Goal: Task Accomplishment & Management: Use online tool/utility

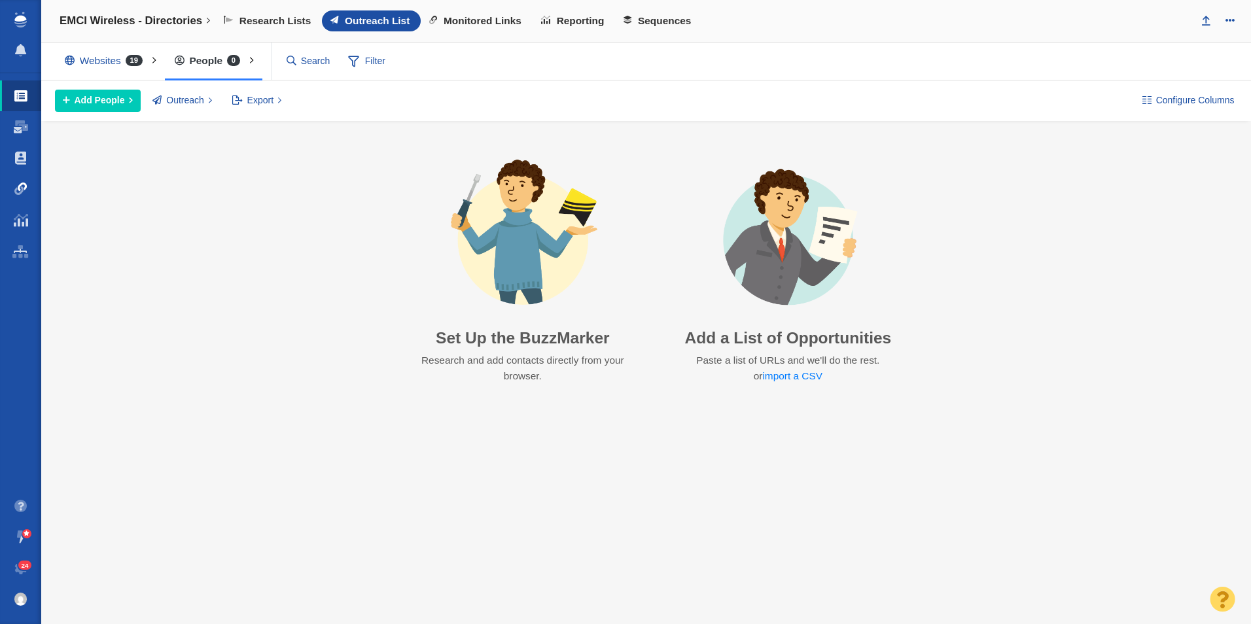
click at [17, 190] on span at bounding box center [20, 188] width 13 height 13
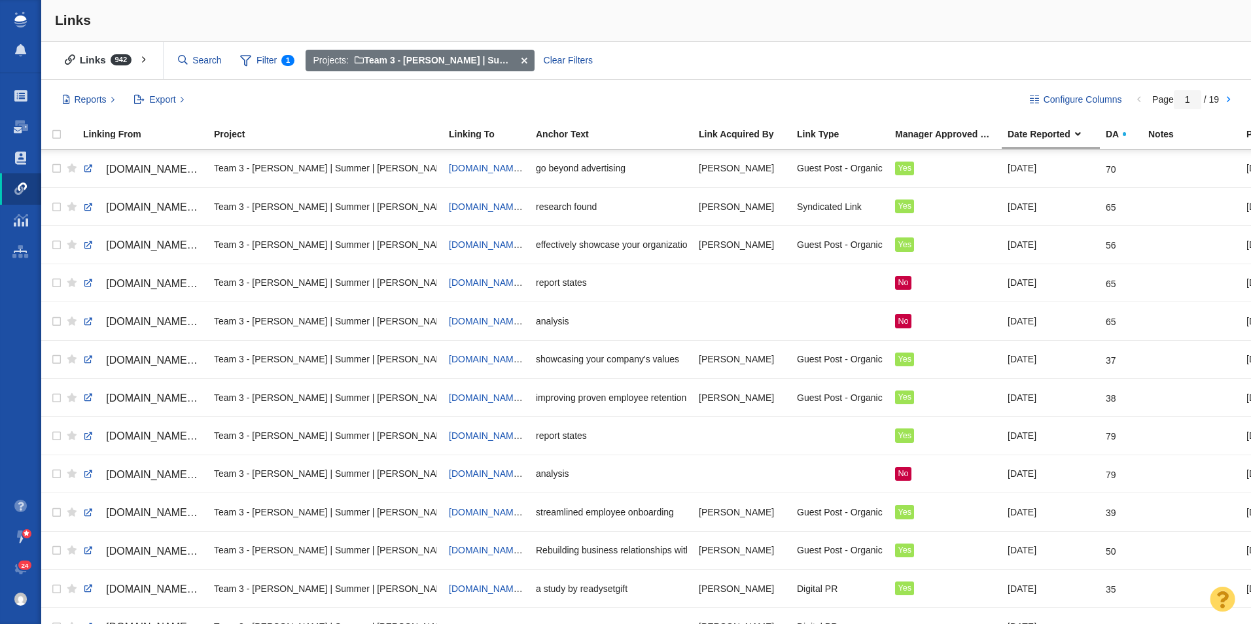
click at [525, 55] on span at bounding box center [523, 61] width 20 height 22
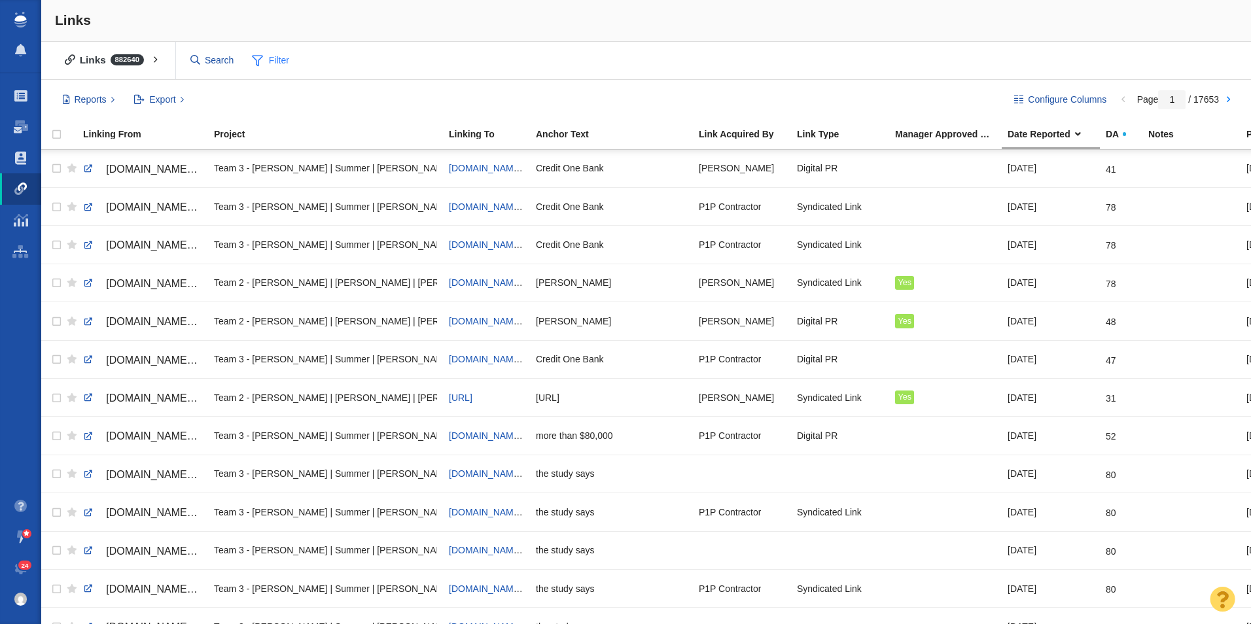
click at [277, 64] on span "Filter" at bounding box center [271, 60] width 52 height 25
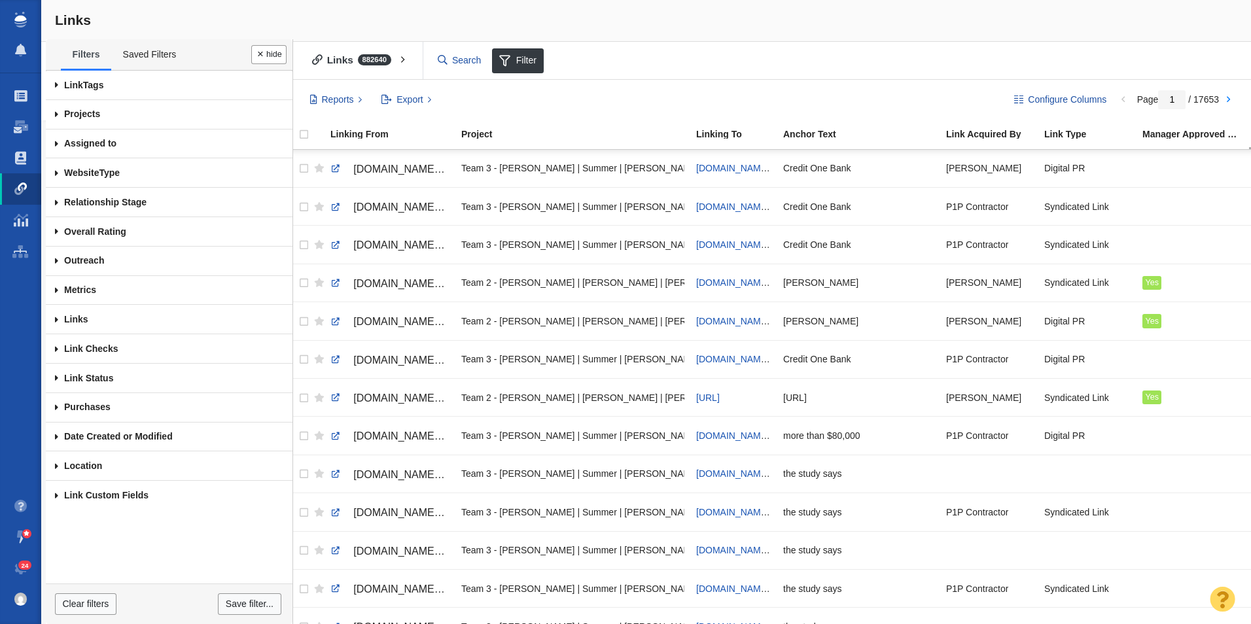
click at [52, 113] on span at bounding box center [57, 114] width 22 height 29
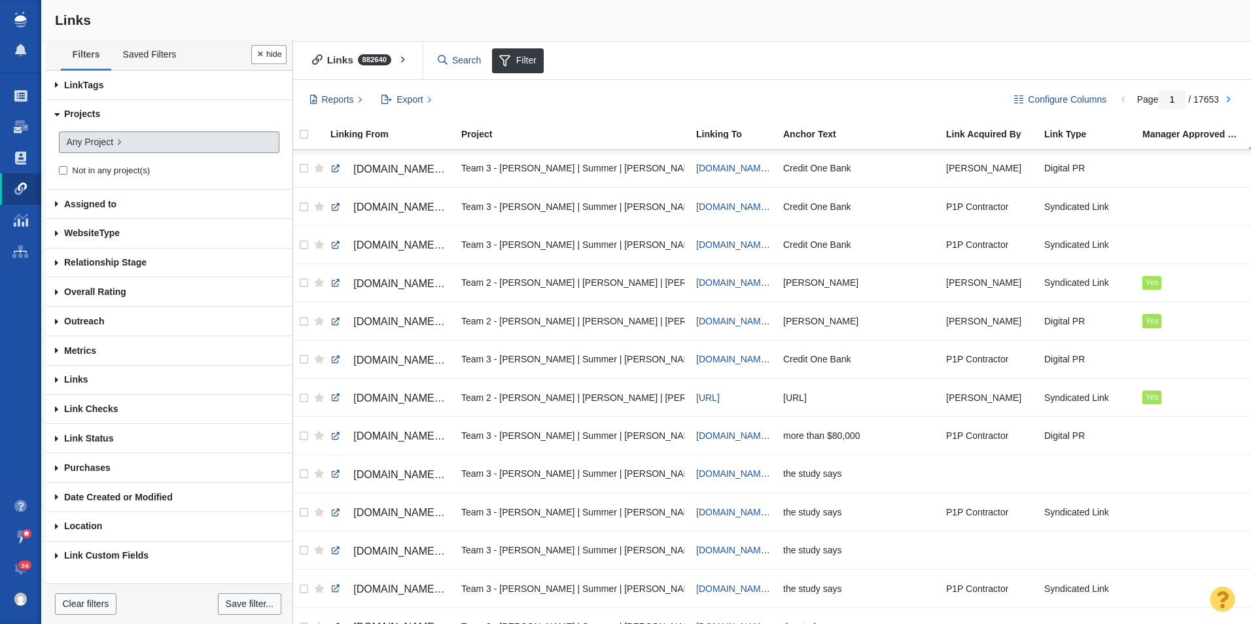
click at [84, 145] on span "Any Project" at bounding box center [89, 142] width 47 height 14
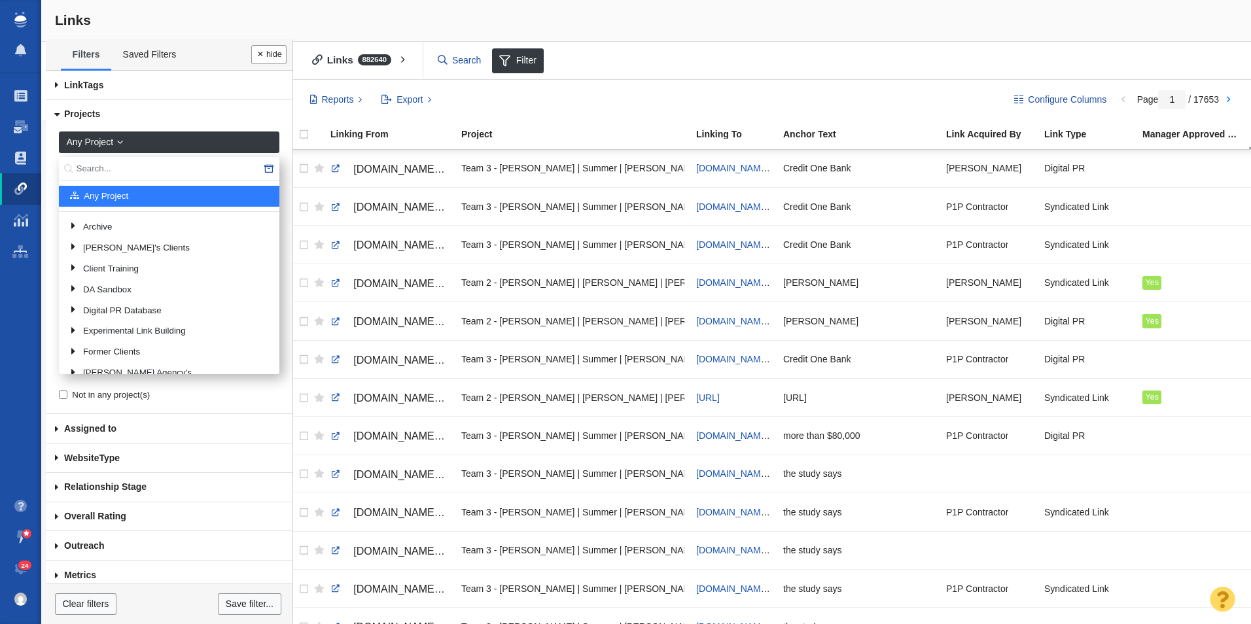
click at [116, 162] on input "text" at bounding box center [169, 169] width 220 height 24
type input "Varo"
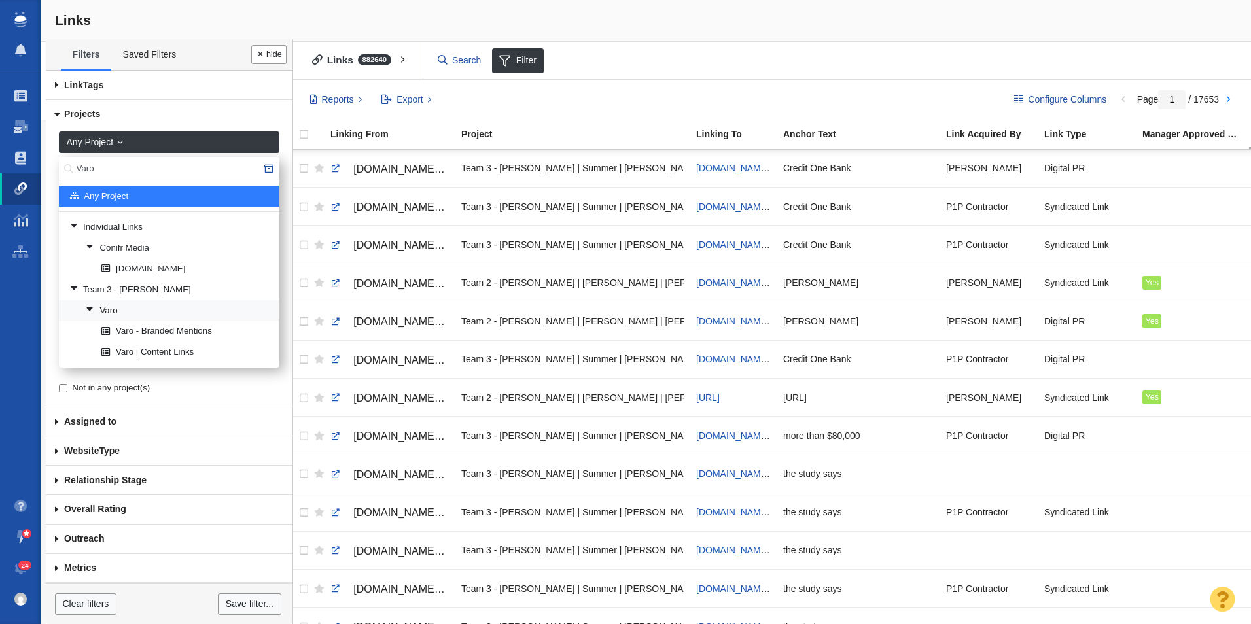
click at [115, 302] on link "Varo" at bounding box center [177, 311] width 190 height 20
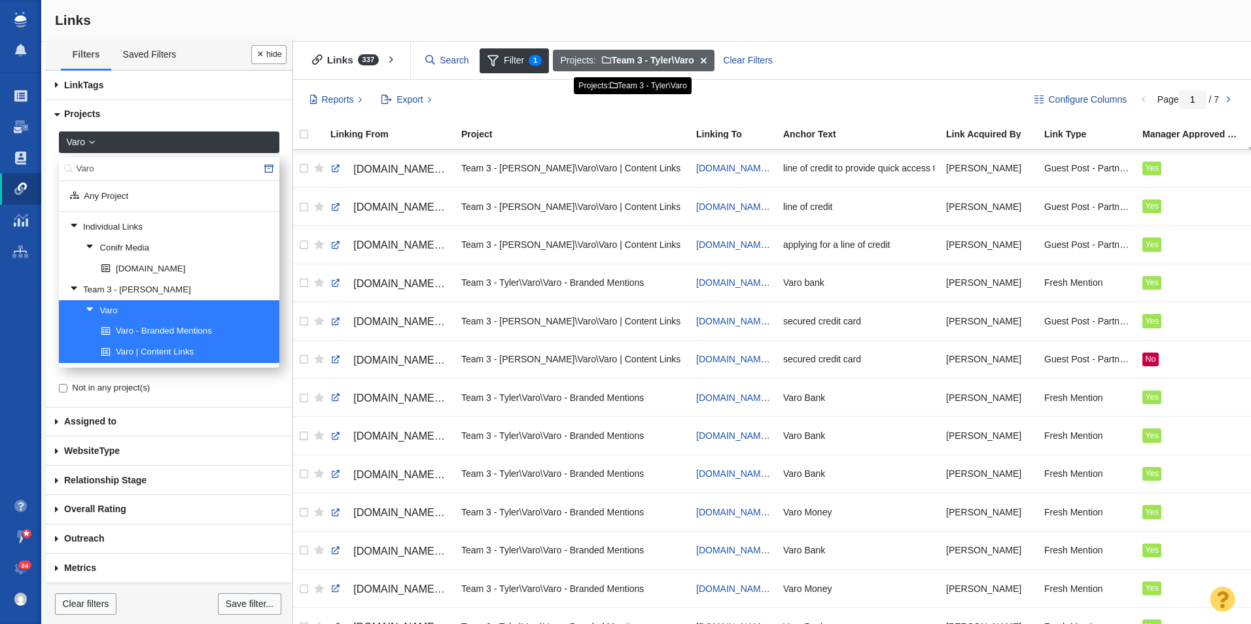
click at [707, 60] on span at bounding box center [703, 61] width 20 height 22
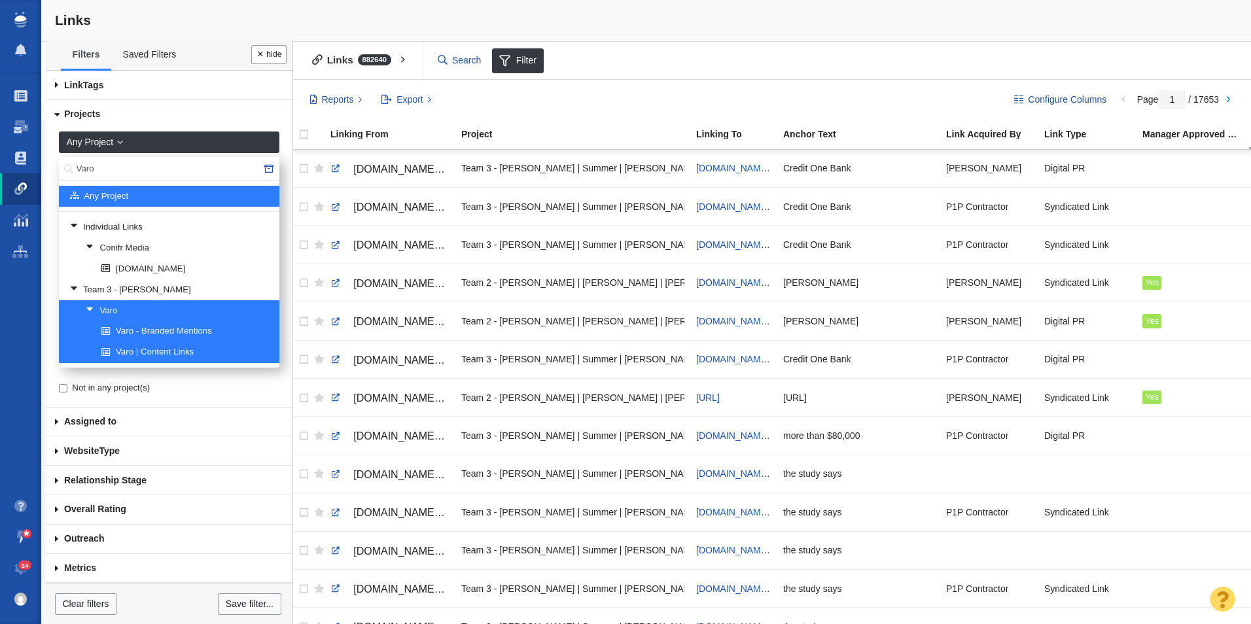
click at [86, 166] on input "Varo" at bounding box center [169, 169] width 220 height 24
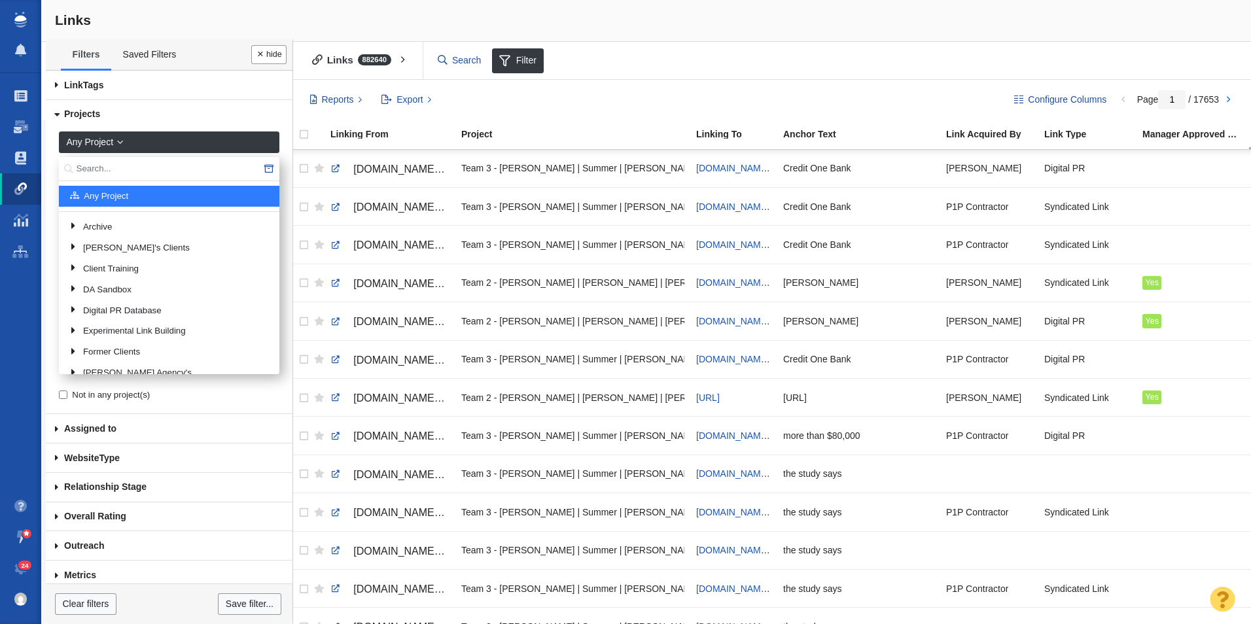
click at [163, 168] on input "text" at bounding box center [169, 169] width 220 height 24
type input "Sticker"
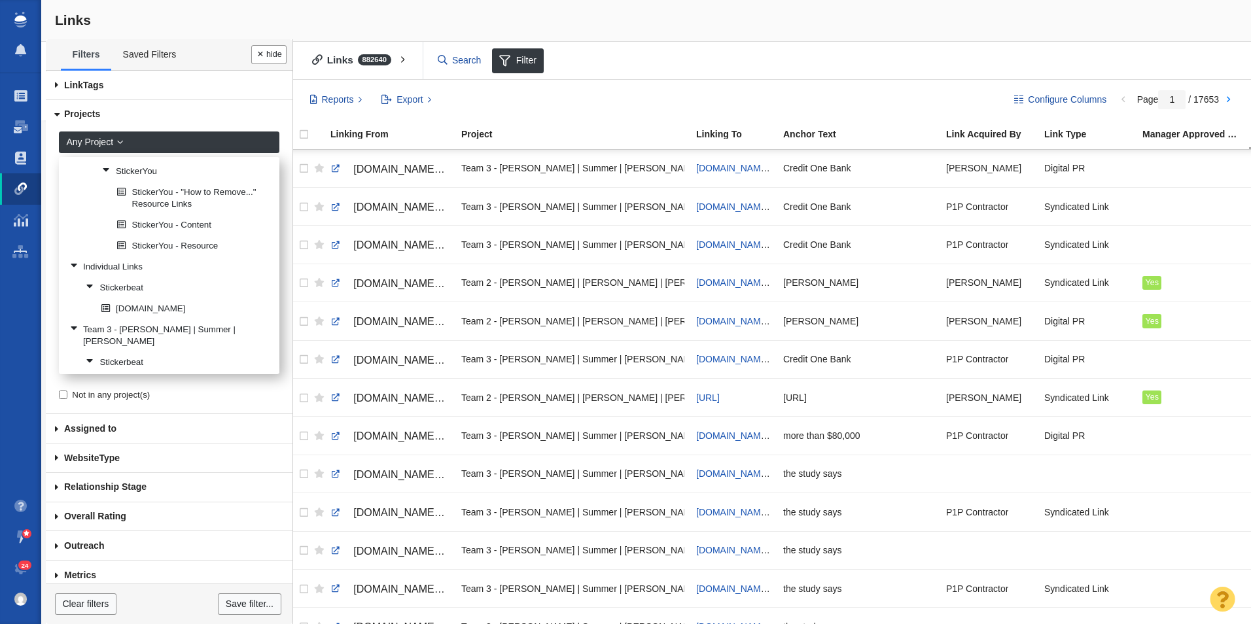
scroll to position [109, 0]
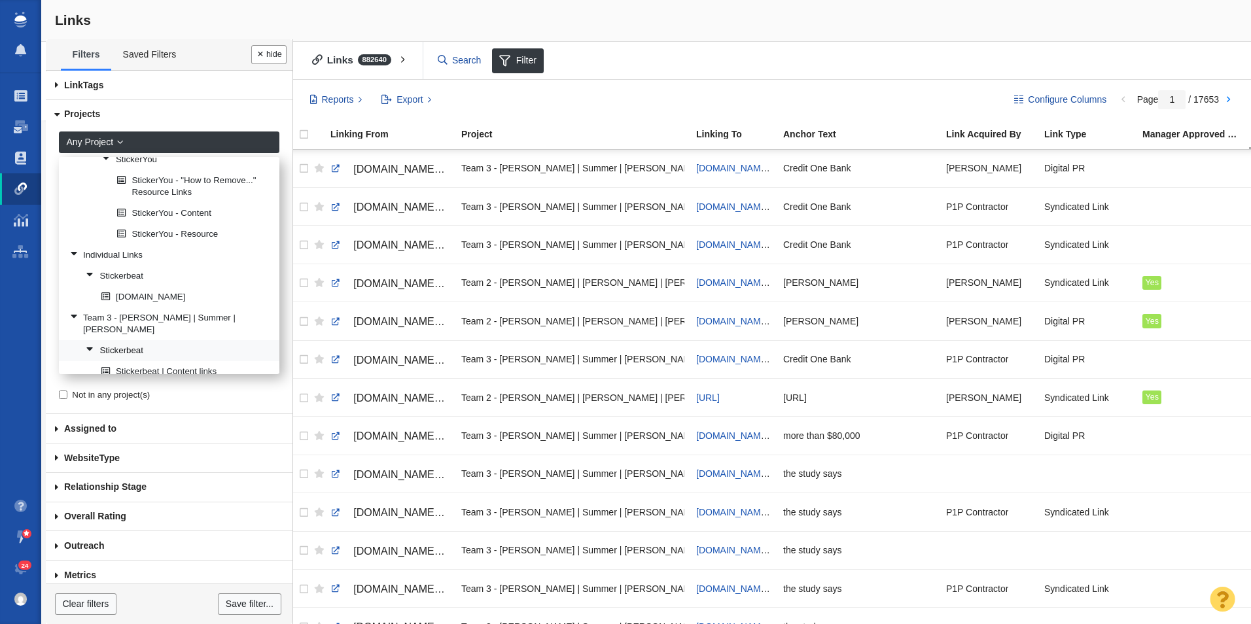
click at [170, 341] on link "Stickerbeat" at bounding box center [177, 351] width 190 height 20
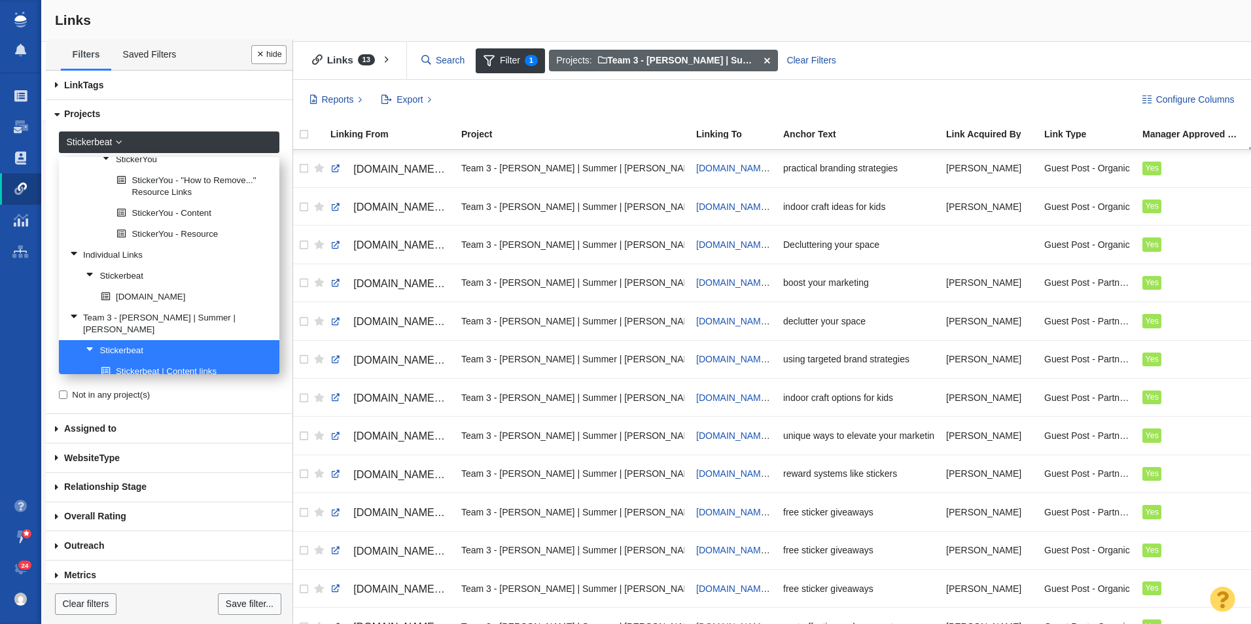
click at [767, 58] on span at bounding box center [767, 61] width 20 height 22
